Goal: Find specific page/section: Find specific page/section

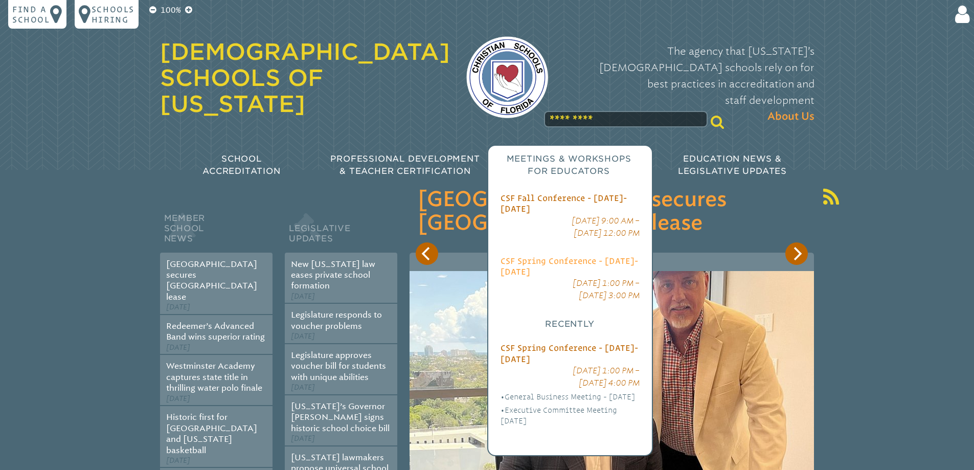
click at [553, 256] on span "CSF Spring Conference - [DATE]-[DATE]" at bounding box center [568, 266] width 137 height 20
click at [558, 193] on span "CSF Fall Conference - [DATE]-[DATE]" at bounding box center [563, 203] width 126 height 20
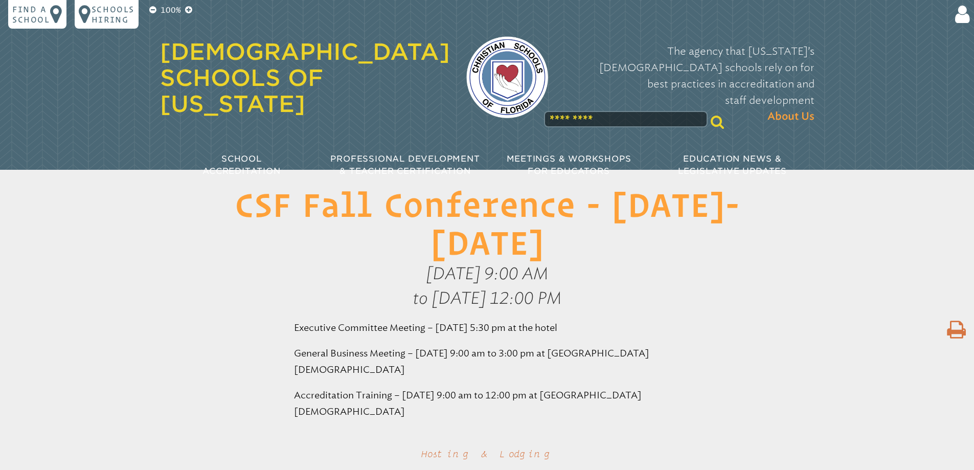
click at [238, 66] on link "[DEMOGRAPHIC_DATA] Schools of [US_STATE]" at bounding box center [305, 77] width 290 height 79
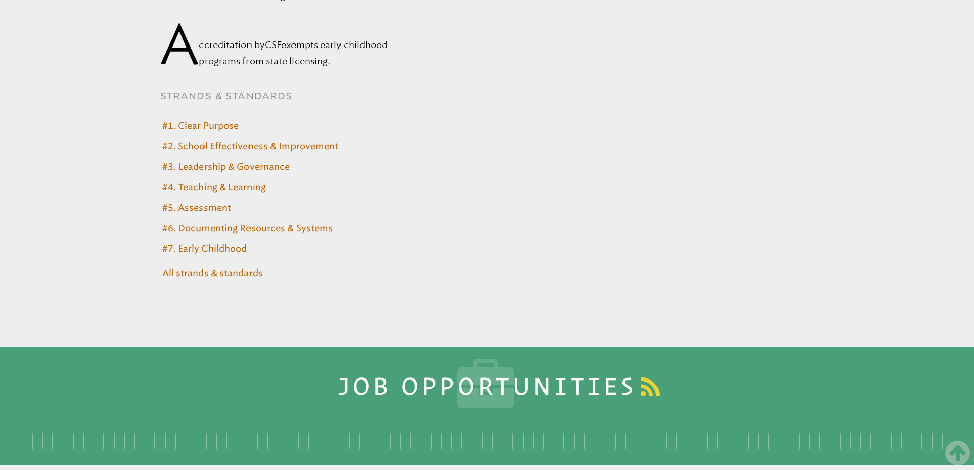
scroll to position [4210, 0]
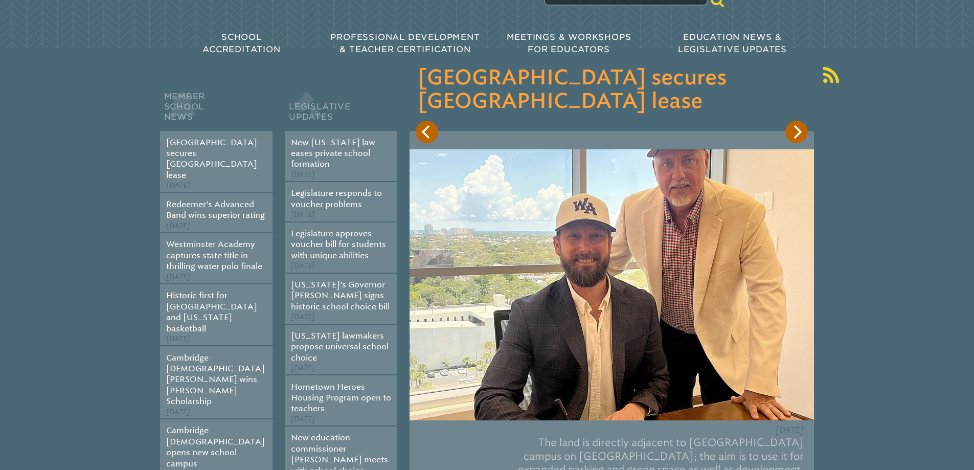
scroll to position [0, 0]
